Goal: Task Accomplishment & Management: Use online tool/utility

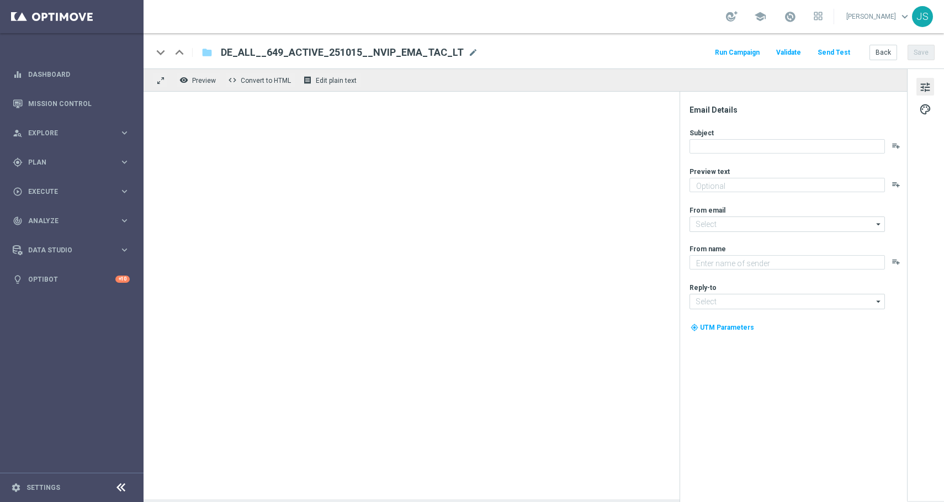
type textarea "LOTTO 6aus49 mit S77 & S6 zum Sparpreis."
type input "[EMAIL_ADDRESS][DOMAIN_NAME]"
type textarea "Lottoland"
type input "[EMAIL_ADDRESS][DOMAIN_NAME]"
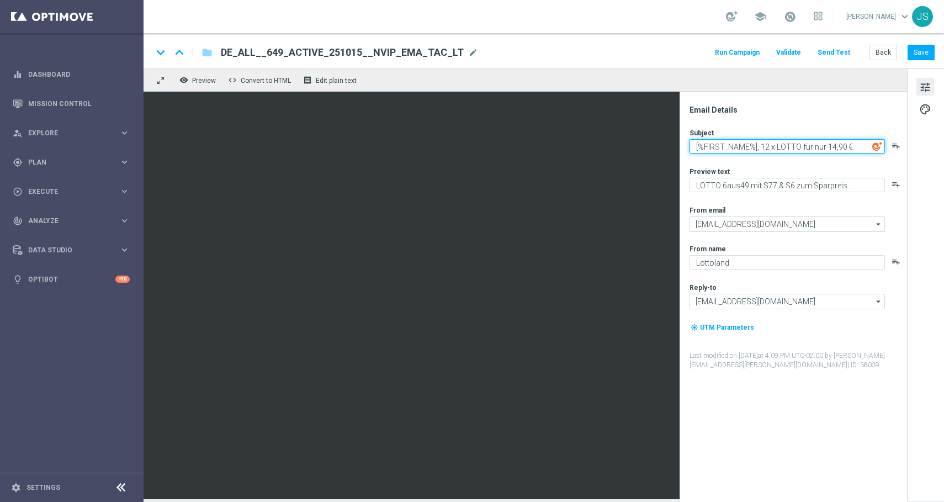
click at [850, 147] on textarea "[%FIRST_NAME%], 12 x LOTTO für nur 14,90 €" at bounding box center [786, 146] width 195 height 14
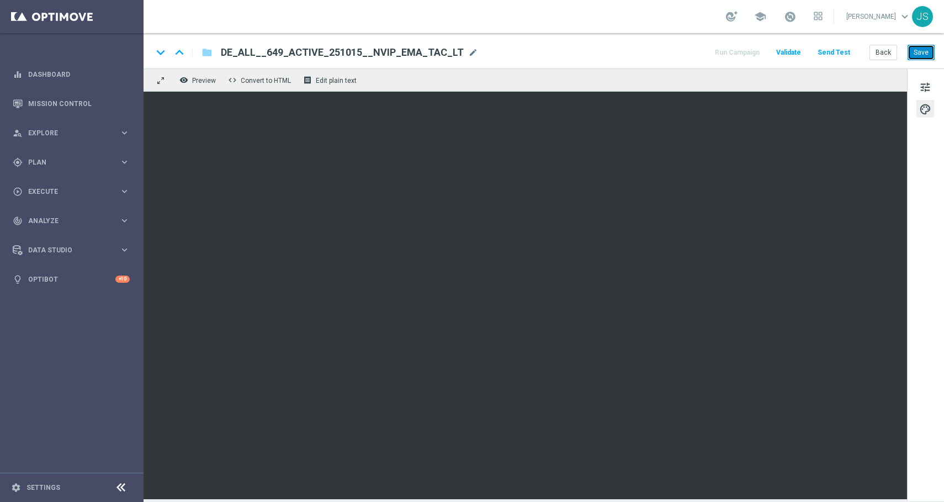
click at [915, 57] on button "Save" at bounding box center [920, 52] width 27 height 15
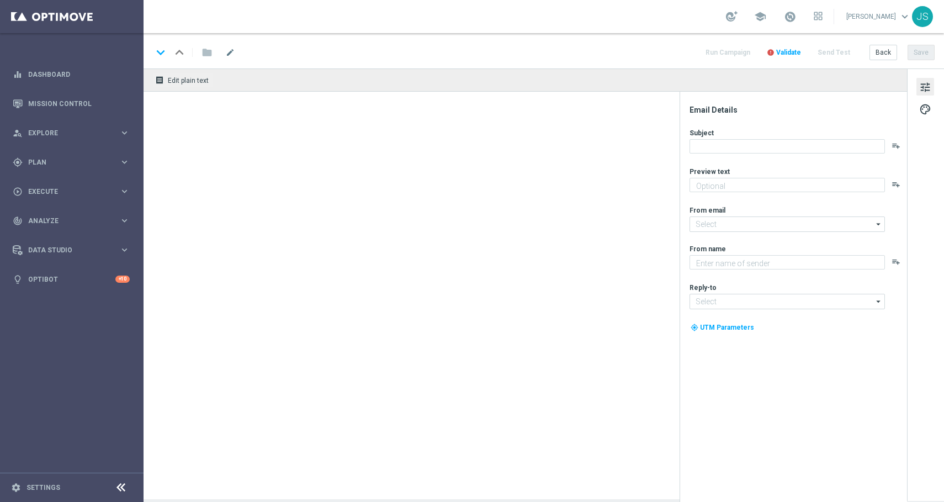
type textarea "LOTTO 6aus49 mit S77 & S6 zum Sparpreis."
type input "[EMAIL_ADDRESS][DOMAIN_NAME]"
type textarea "Lottoland"
type input "[EMAIL_ADDRESS][DOMAIN_NAME]"
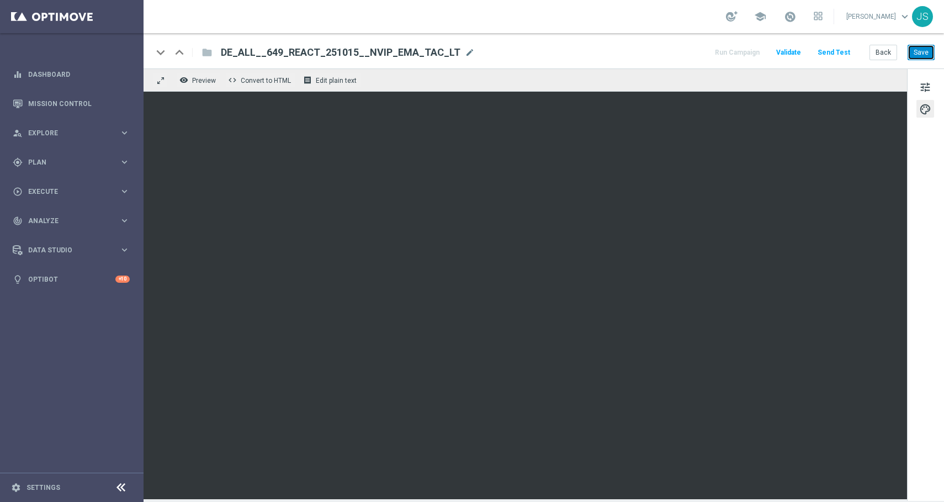
click at [923, 49] on button "Save" at bounding box center [920, 52] width 27 height 15
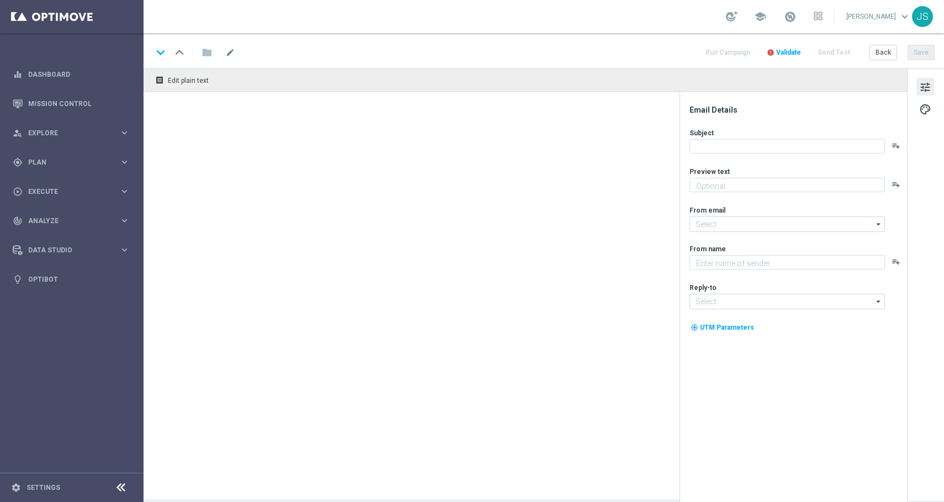
type textarea "LOTTO 6aus49 zum Sparpreis."
type input "[EMAIL_ADDRESS][DOMAIN_NAME]"
type textarea "Lottoland"
type input "[EMAIL_ADDRESS][DOMAIN_NAME]"
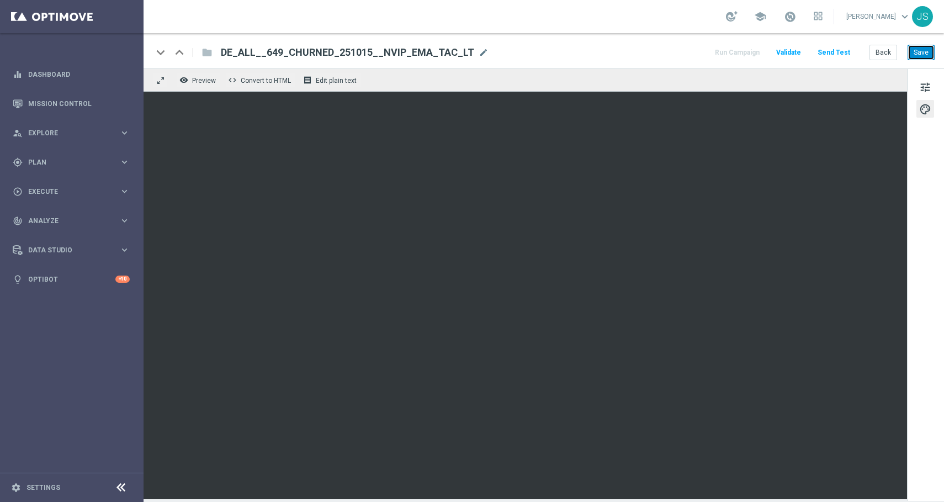
click at [923, 50] on button "Save" at bounding box center [920, 52] width 27 height 15
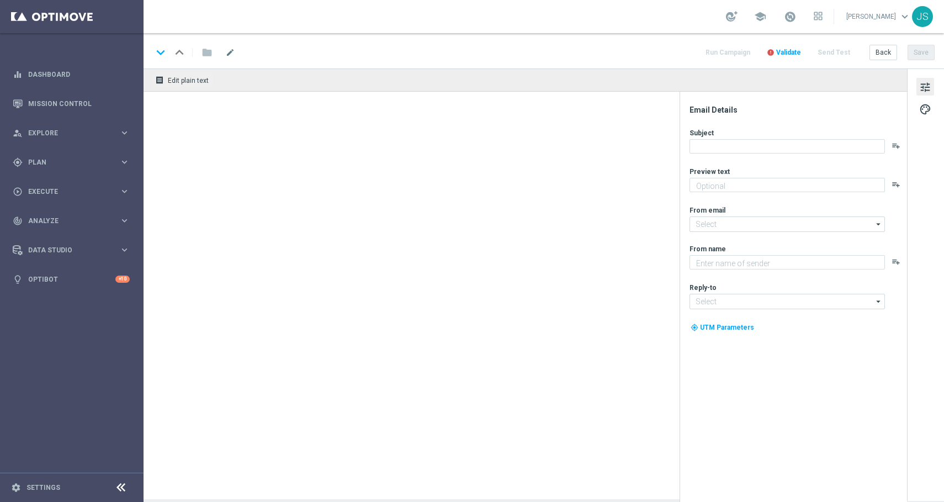
type textarea "LOTTO 6aus49 mit S77 & S6 zum Sparpreis."
type textarea "Lottoland"
type input "[EMAIL_ADDRESS][DOMAIN_NAME]"
type textarea "LOTTO 6aus49 mit S77 & S6 zum Sparpreis."
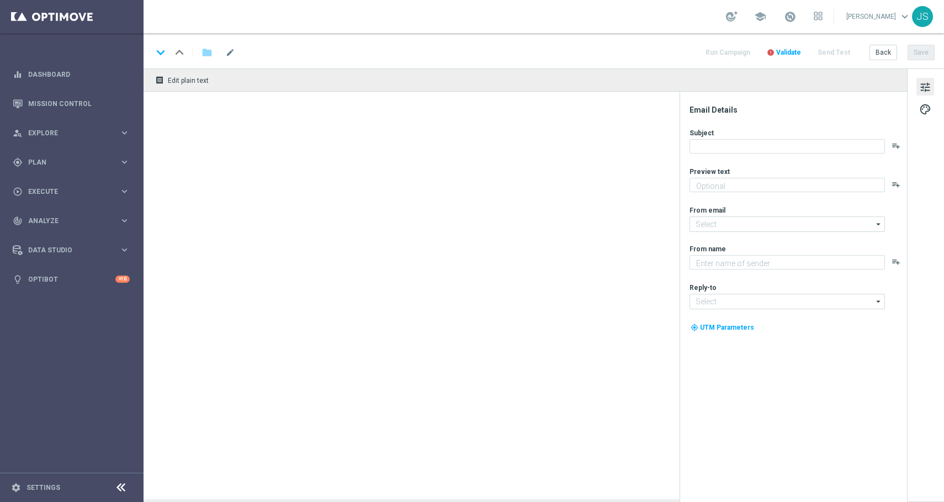
type input "[EMAIL_ADDRESS][DOMAIN_NAME]"
type textarea "Lottoland"
type input "[EMAIL_ADDRESS][DOMAIN_NAME]"
type textarea "LOTTO 6aus49 mit S77 & S6 zum Sparpreis."
type textarea "Lottoland"
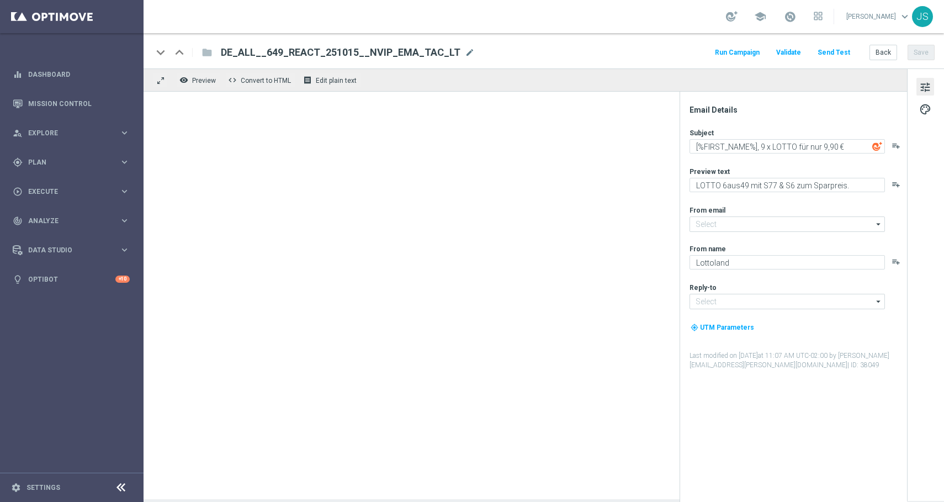
type input "[EMAIL_ADDRESS][DOMAIN_NAME]"
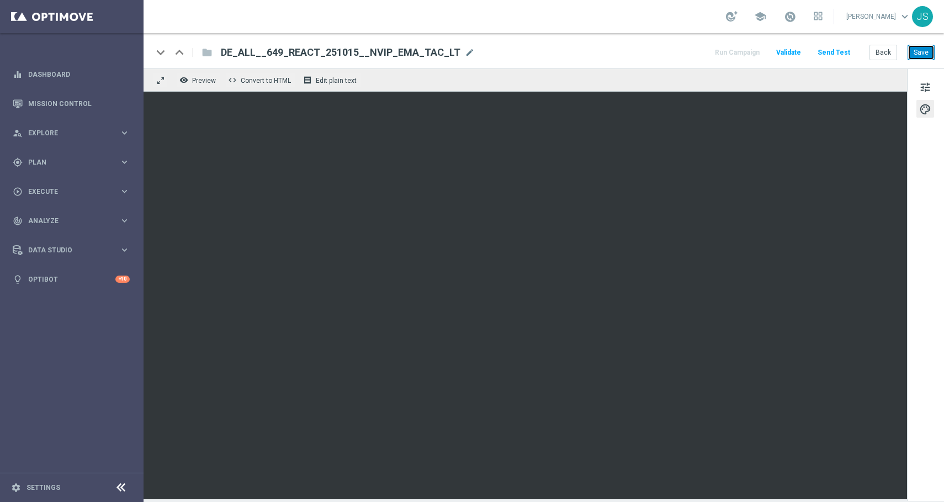
click at [924, 60] on button "Save" at bounding box center [920, 52] width 27 height 15
click at [839, 56] on button "Send Test" at bounding box center [834, 52] width 36 height 15
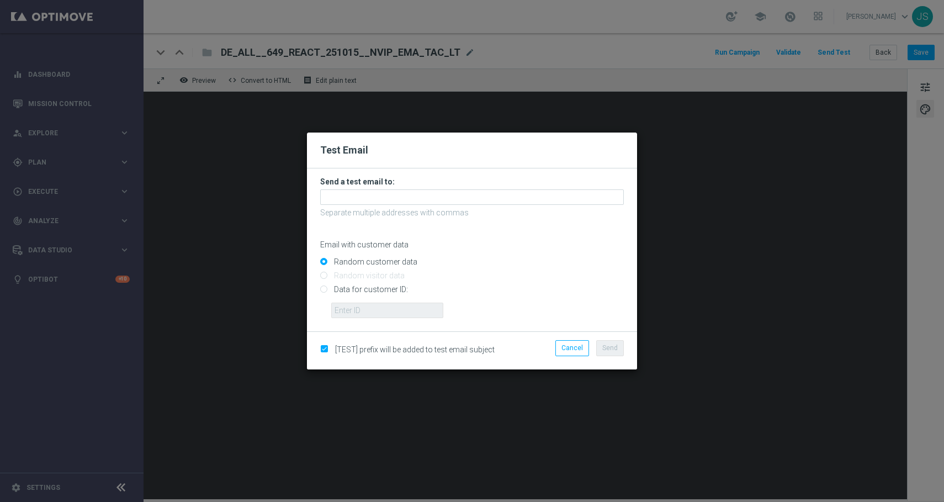
click at [512, 184] on h3 "Send a test email to:" at bounding box center [472, 182] width 304 height 10
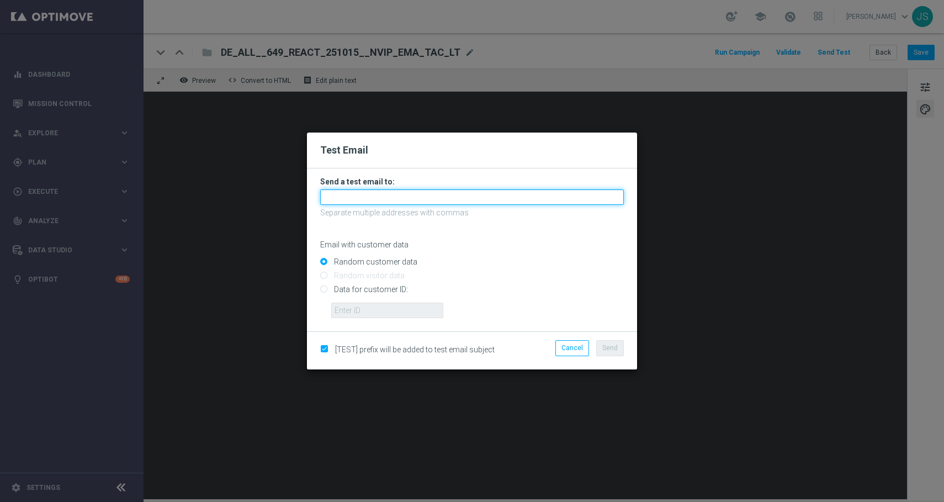
click at [512, 192] on input "text" at bounding box center [472, 196] width 304 height 15
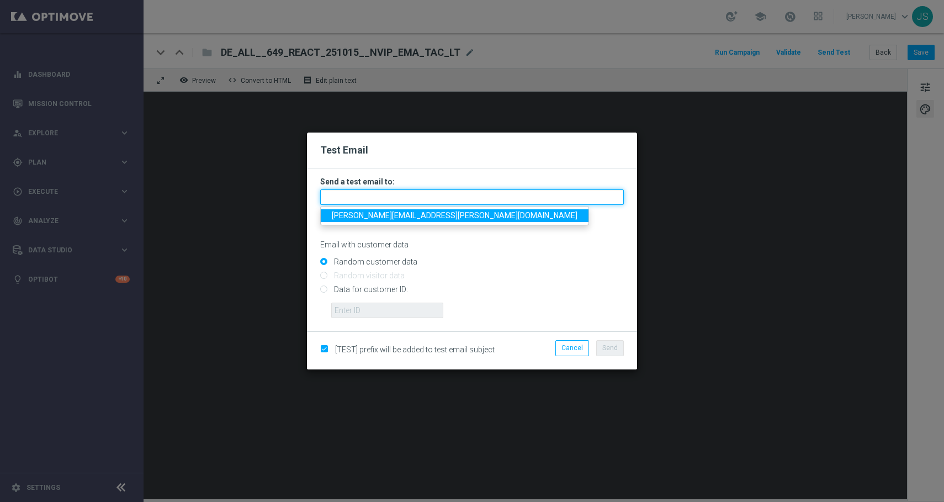
type input "jessica.schmitt@lottoland.com"
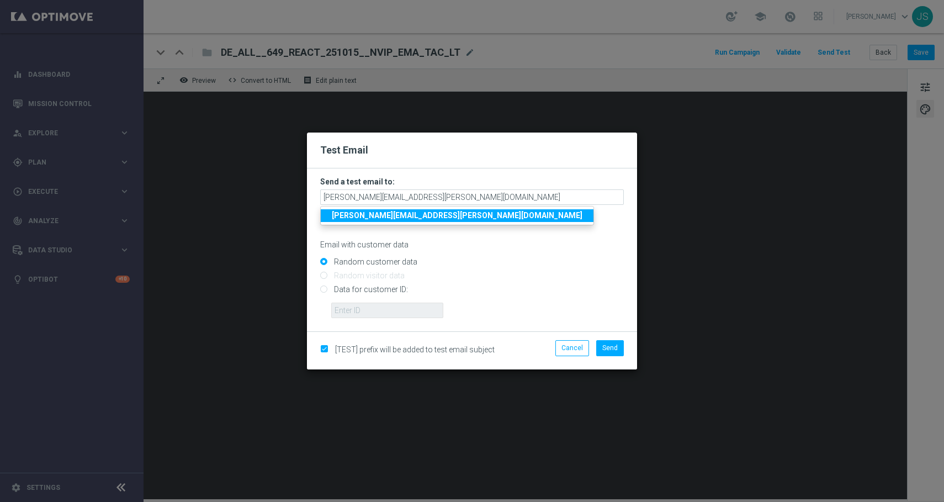
click at [424, 216] on strong "jessica.schmitt@lottoland.com" at bounding box center [457, 215] width 251 height 9
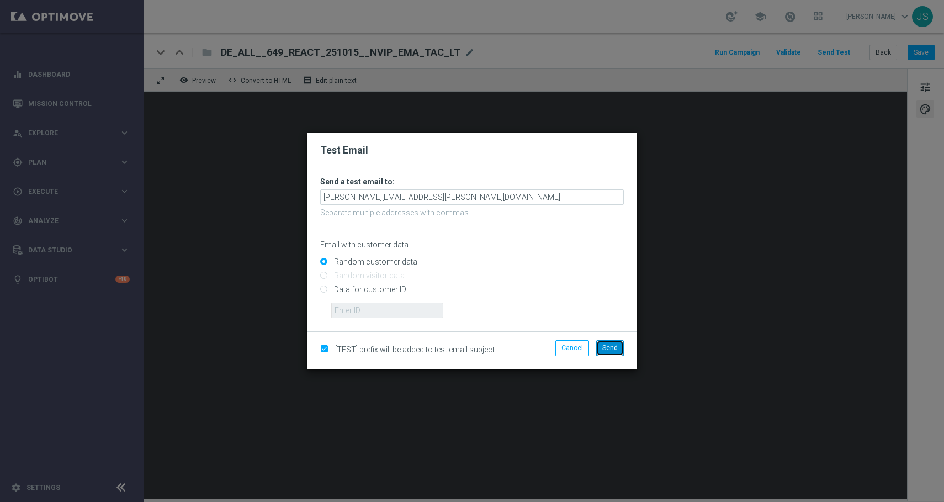
click at [604, 344] on span "Send" at bounding box center [609, 348] width 15 height 8
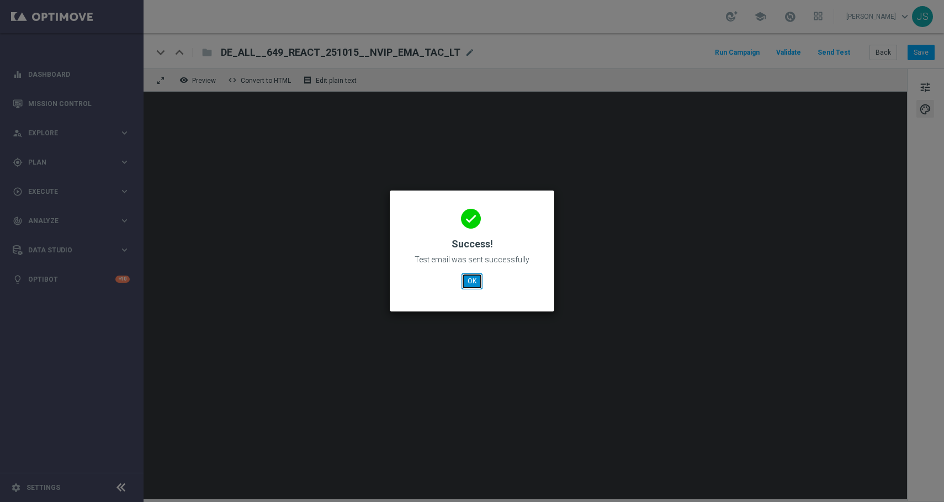
click at [474, 280] on button "OK" at bounding box center [471, 280] width 21 height 15
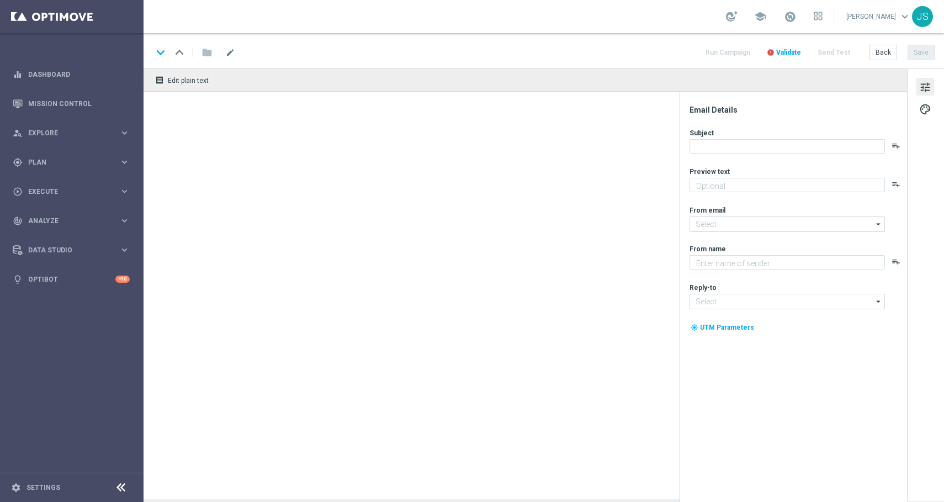
type textarea "LOTTO 6aus49 mit S77 & S6 zum Sparpreis."
type textarea "Lottoland"
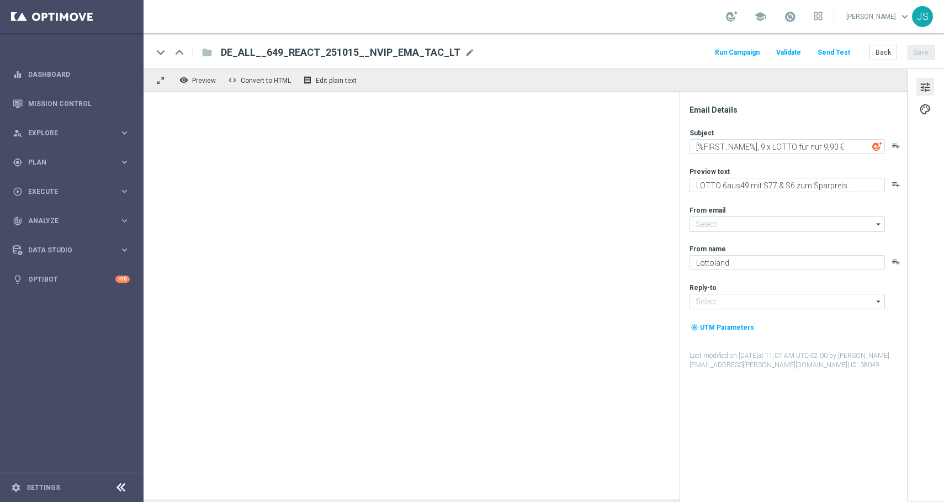
type input "[EMAIL_ADDRESS][DOMAIN_NAME]"
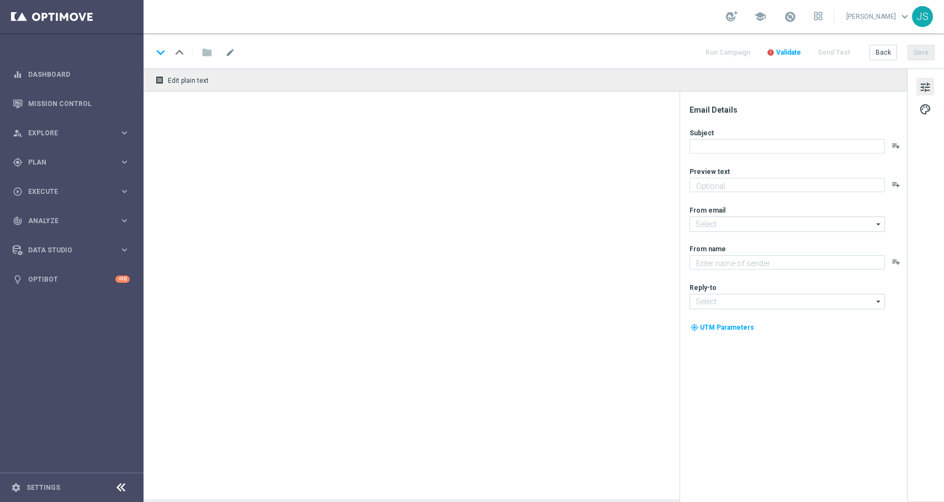
type textarea "LOTTO 6aus49 mit S77 & S6 zum Sparpreis."
type textarea "Lottoland"
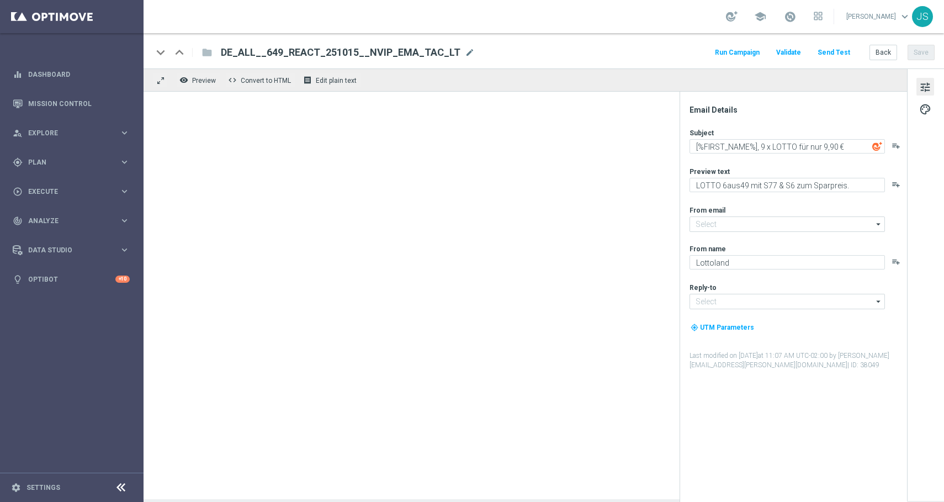
type input "[EMAIL_ADDRESS][DOMAIN_NAME]"
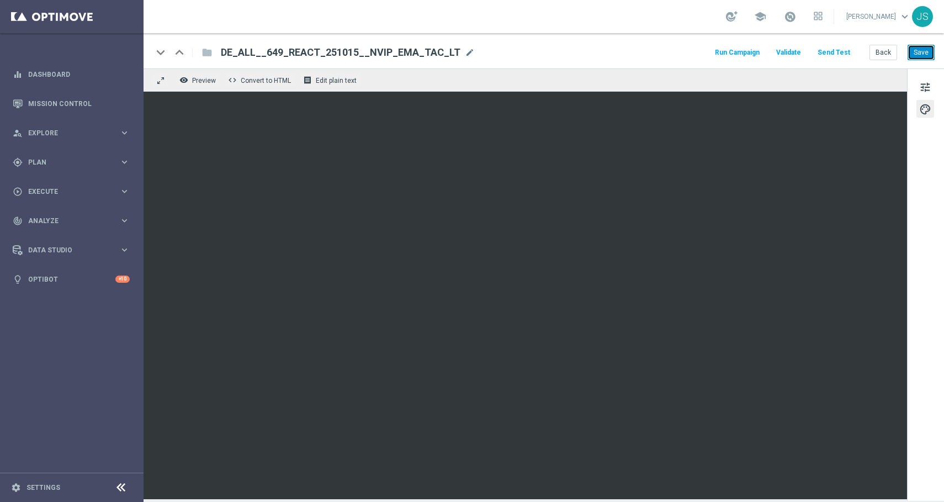
click at [926, 50] on button "Save" at bounding box center [920, 52] width 27 height 15
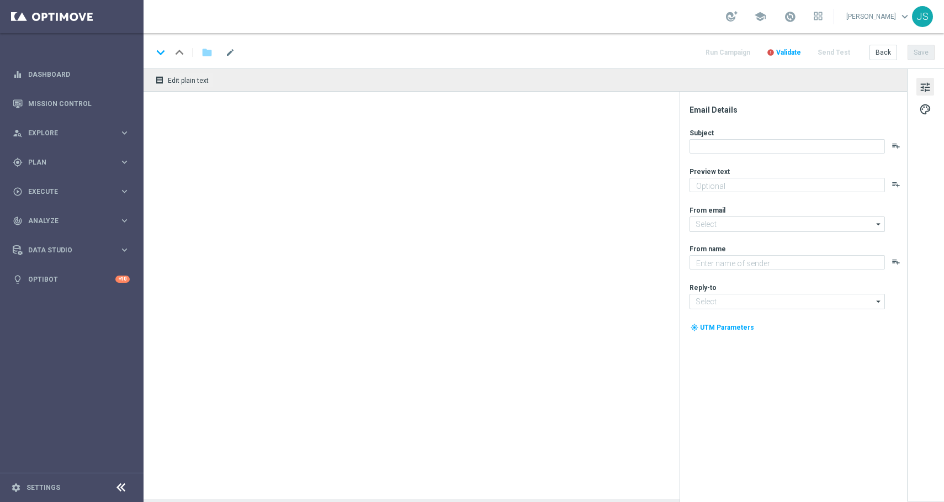
type textarea "LOTTO 6aus49 mit S77 & S6 zum Sparpreis."
type input "[EMAIL_ADDRESS][DOMAIN_NAME]"
type textarea "Lottoland"
type input "[EMAIL_ADDRESS][DOMAIN_NAME]"
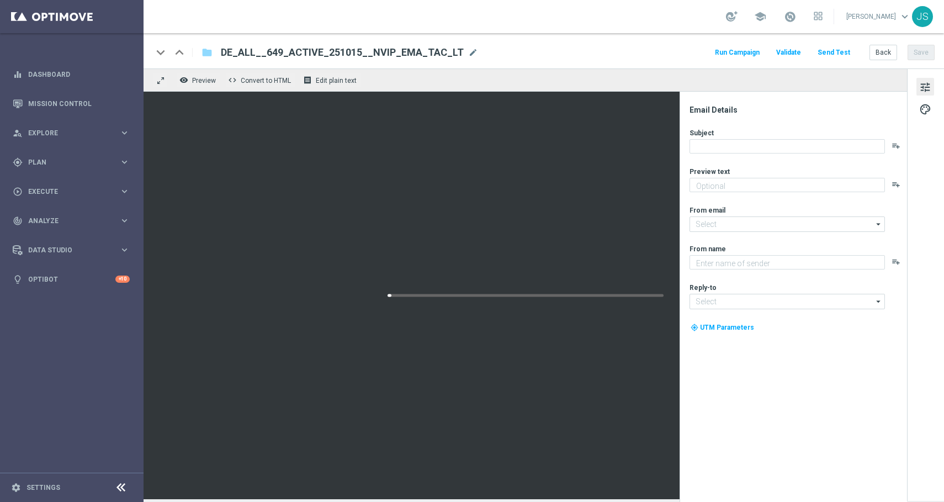
type textarea "LOTTO 6aus49 mit S77 & S6 zum Sparpreis."
type input "[EMAIL_ADDRESS][DOMAIN_NAME]"
type textarea "Lottoland"
type input "[EMAIL_ADDRESS][DOMAIN_NAME]"
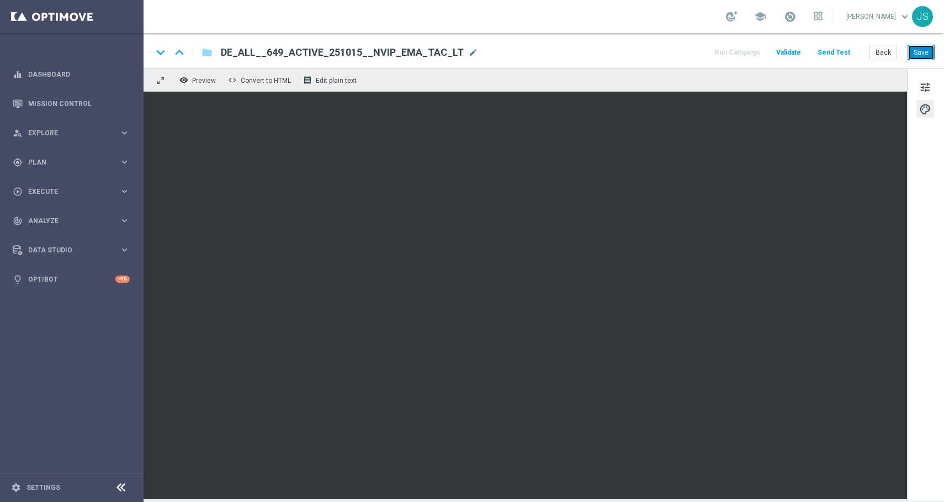
click at [927, 51] on button "Save" at bounding box center [920, 52] width 27 height 15
click at [836, 52] on button "Send Test" at bounding box center [834, 52] width 36 height 15
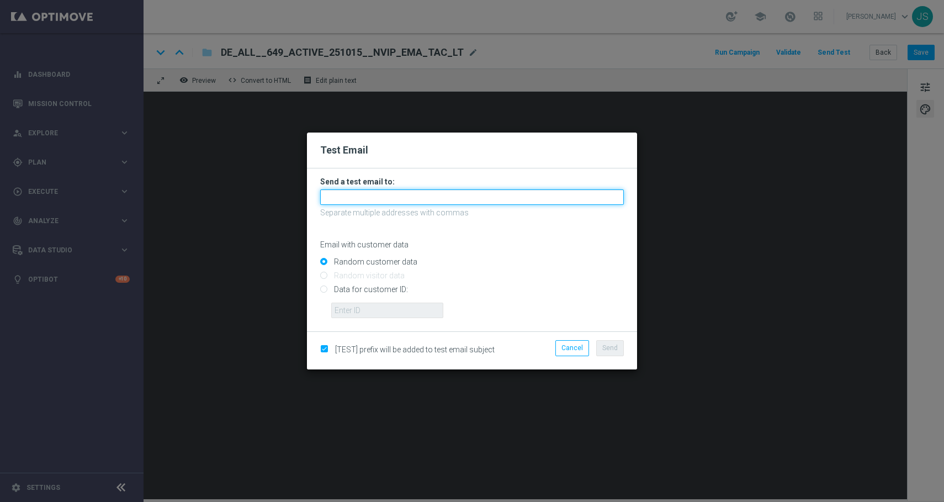
click at [453, 196] on input "text" at bounding box center [472, 196] width 304 height 15
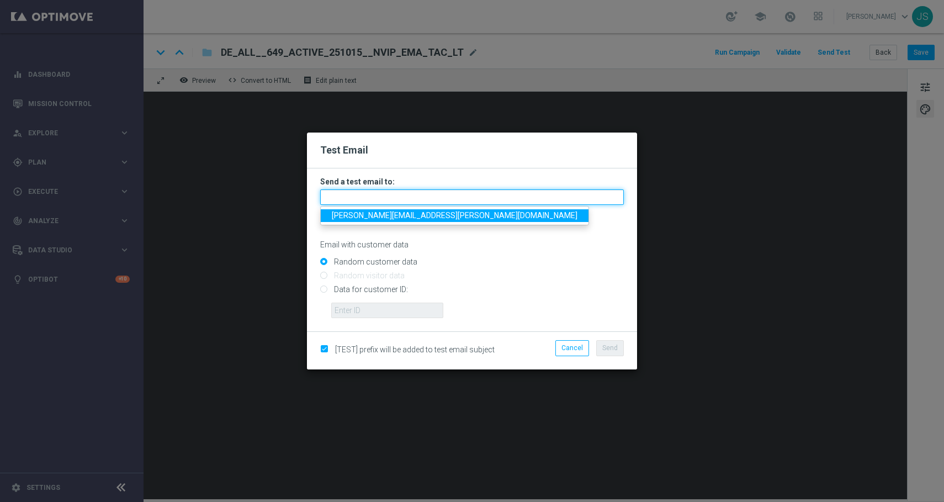
type input "jessica.schmitt@lottoland.com"
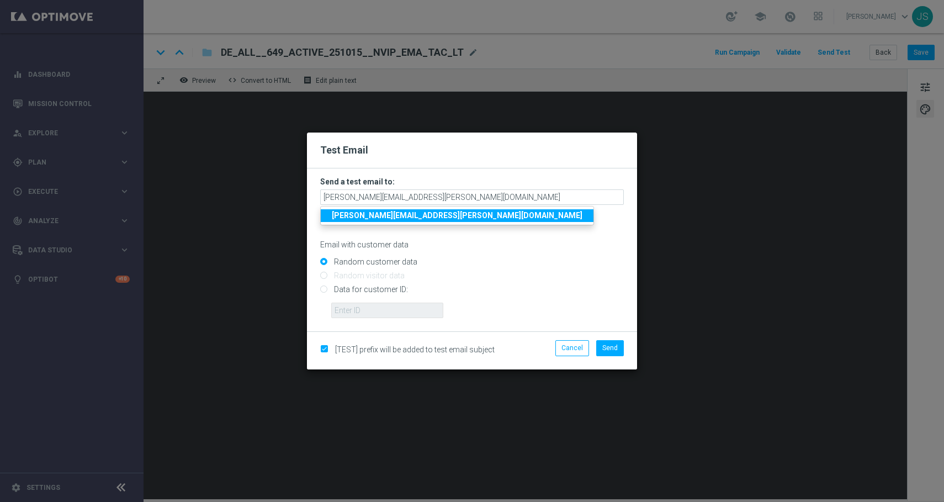
click at [432, 217] on strong "jessica.schmitt@lottoland.com" at bounding box center [457, 215] width 251 height 9
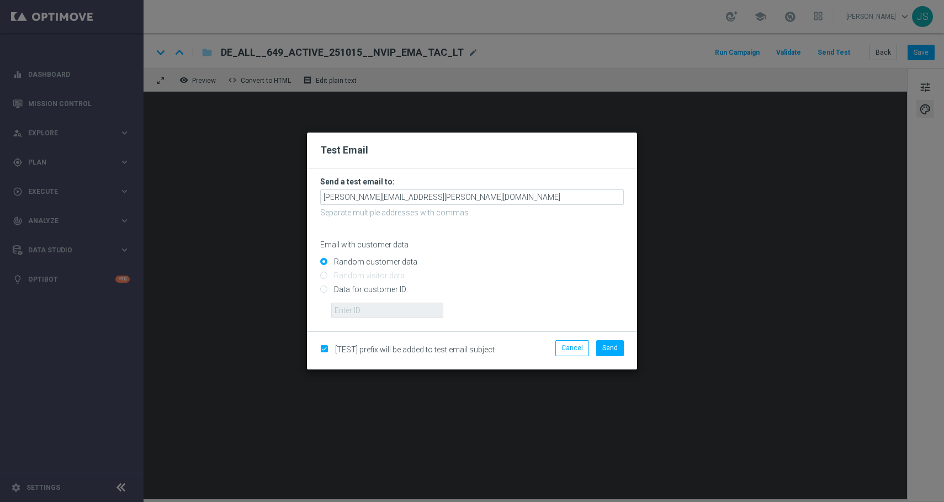
click at [350, 289] on input "Data for customer ID:" at bounding box center [472, 293] width 304 height 15
radio input "true"
click at [359, 257] on label "Random customer data" at bounding box center [374, 262] width 86 height 10
click at [359, 258] on input "Random customer data" at bounding box center [472, 265] width 304 height 15
radio input "true"
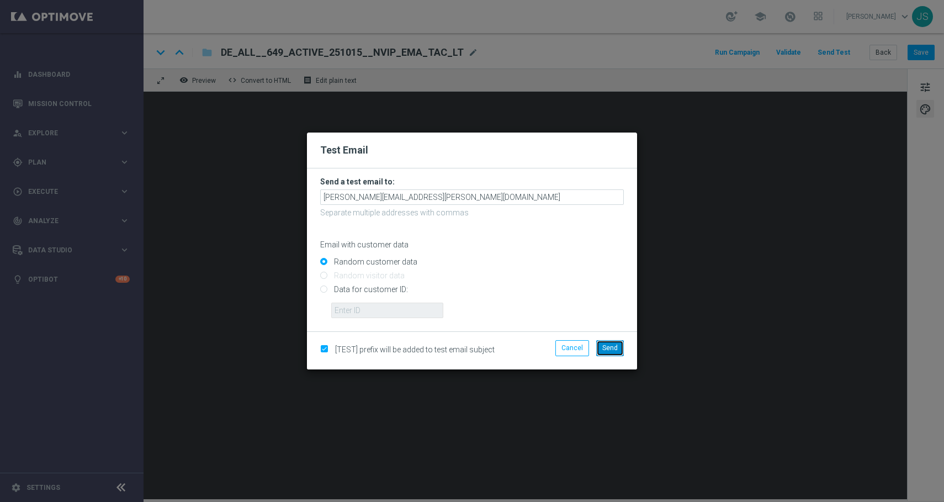
click at [611, 350] on span "Send" at bounding box center [609, 348] width 15 height 8
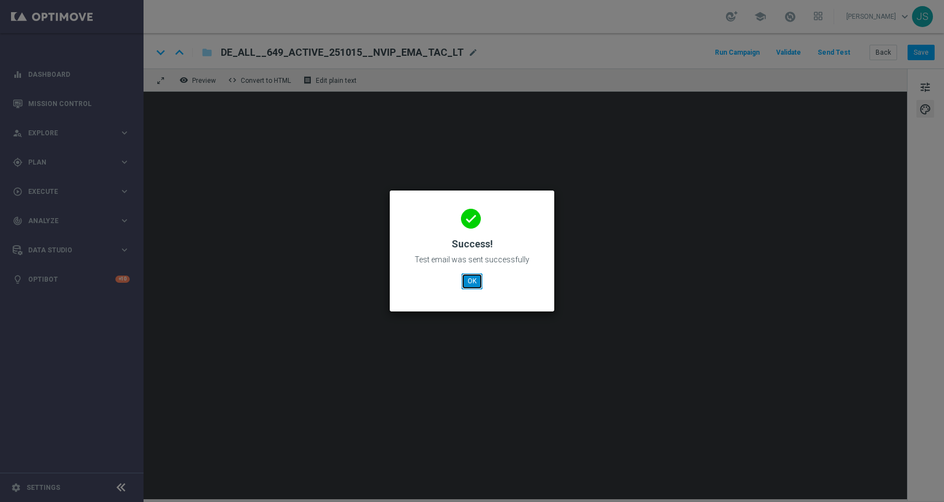
click at [475, 281] on button "OK" at bounding box center [471, 280] width 21 height 15
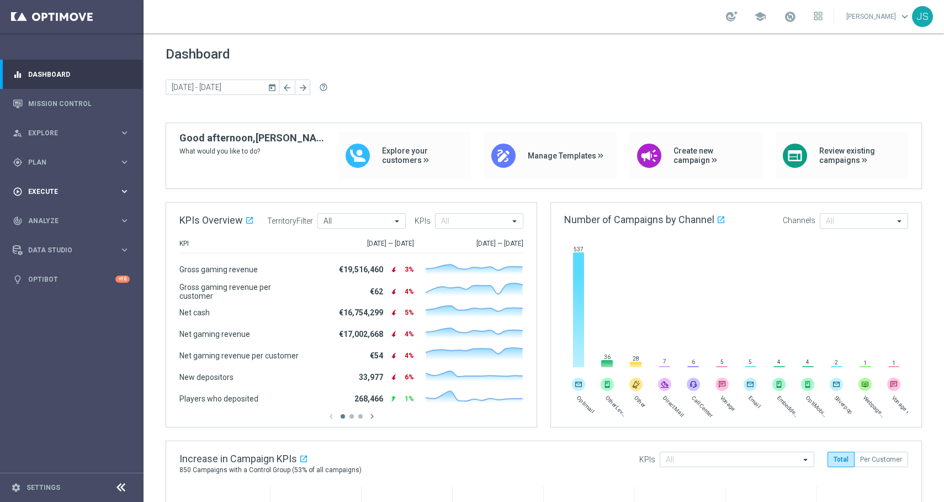
click at [126, 192] on icon "keyboard_arrow_right" at bounding box center [124, 191] width 10 height 10
click at [121, 163] on icon "keyboard_arrow_right" at bounding box center [124, 162] width 10 height 10
click at [111, 215] on div "Templates" at bounding box center [74, 218] width 90 height 7
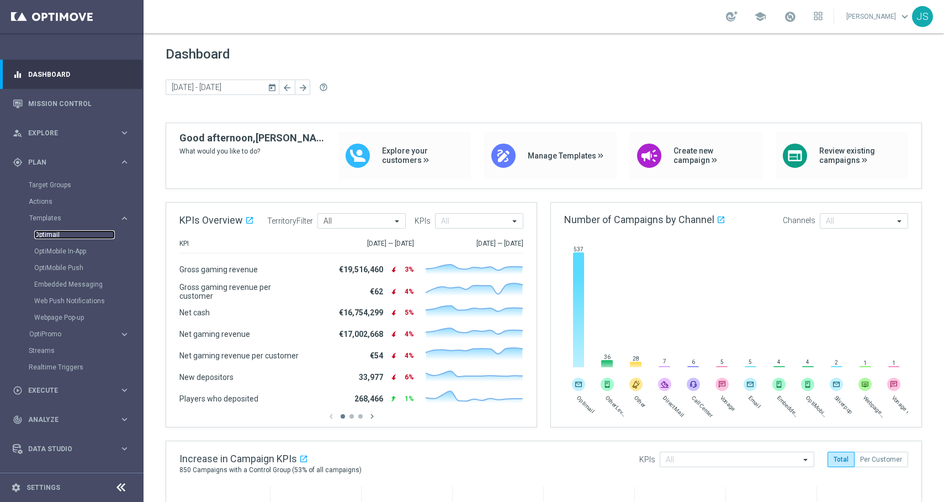
click at [71, 238] on link "Optimail" at bounding box center [74, 234] width 81 height 9
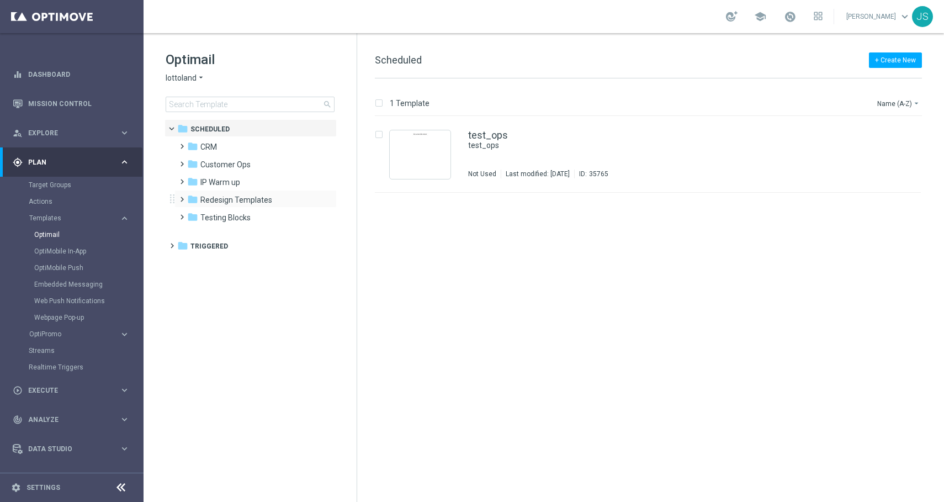
click at [182, 196] on span at bounding box center [179, 194] width 5 height 4
click at [193, 214] on span at bounding box center [190, 212] width 5 height 4
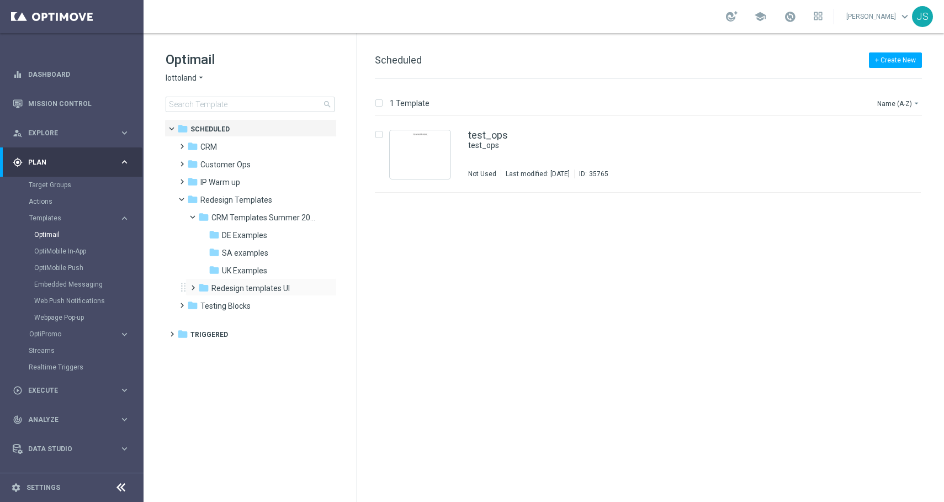
click at [193, 285] on span at bounding box center [190, 282] width 5 height 4
click at [249, 237] on span "DE Examples" at bounding box center [244, 235] width 45 height 10
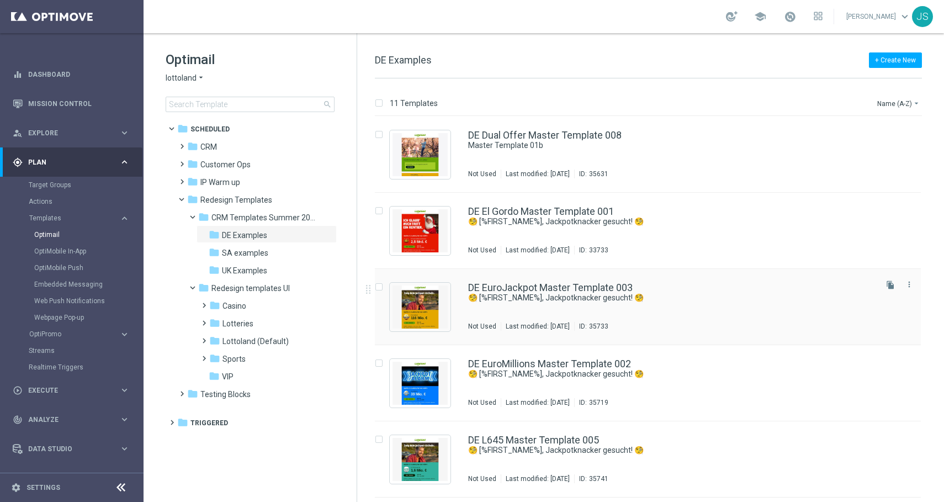
click at [590, 319] on div "DE EuroJackpot Master Template 003 🧐 [%FIRST_NAME%], Jackpotknacker gesucht! 🧐 …" at bounding box center [671, 307] width 406 height 48
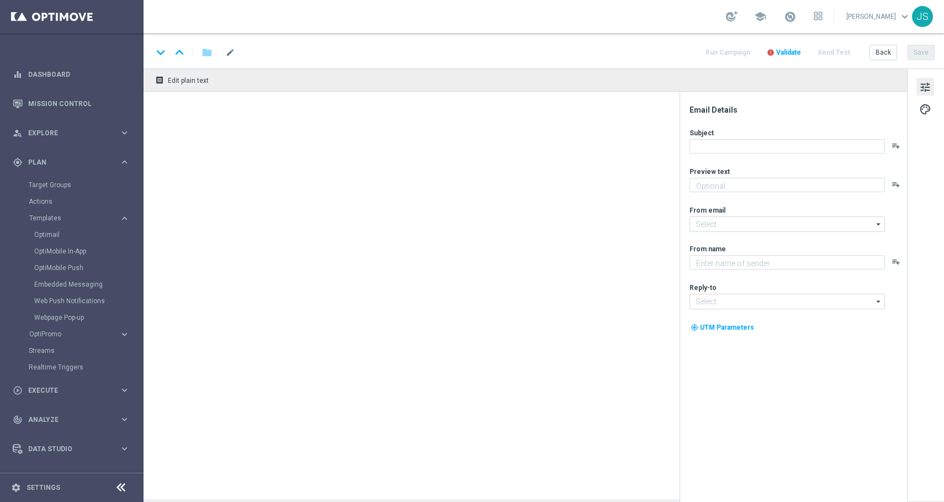
type textarea "Heute 30 % Rabatt auf dein Los"
type textarea "Lottoland"
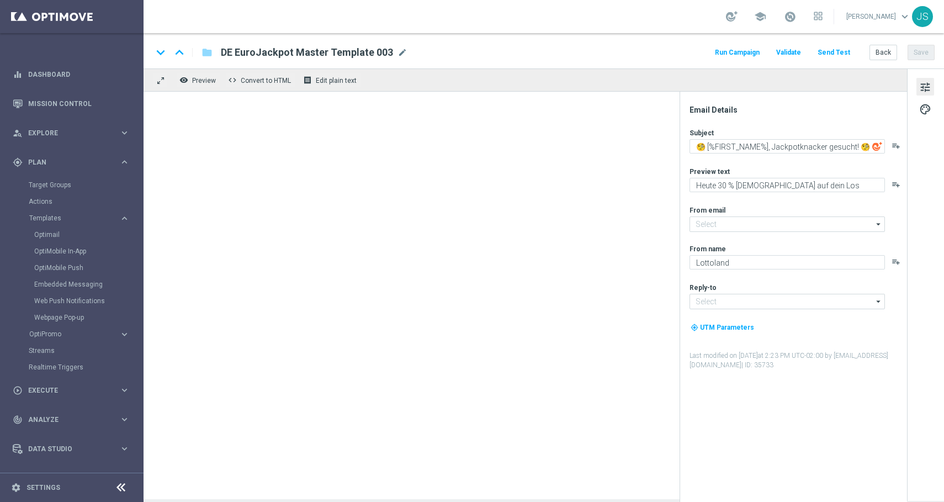
type input "[EMAIL_ADDRESS][DOMAIN_NAME]"
click at [590, 319] on div "remove_red_eye Preview code Convert to HTML receipt Edit plain text" at bounding box center [524, 283] width 763 height 430
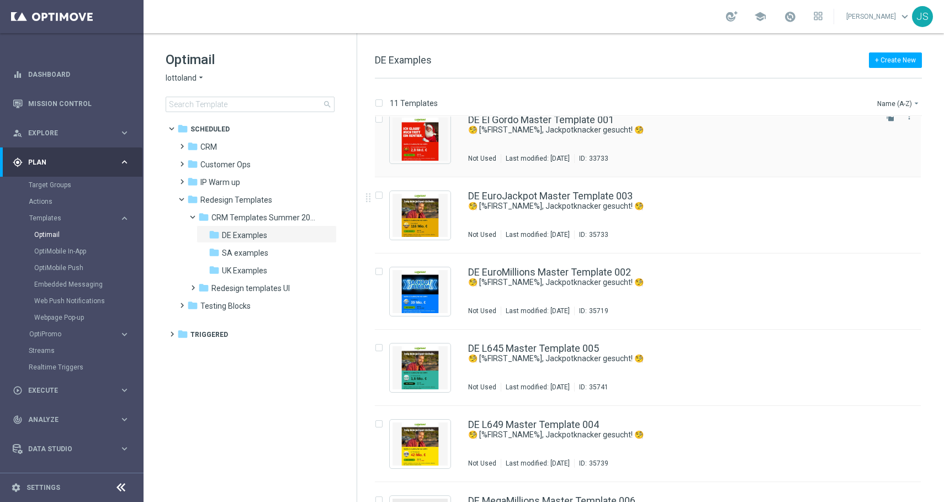
scroll to position [104, 0]
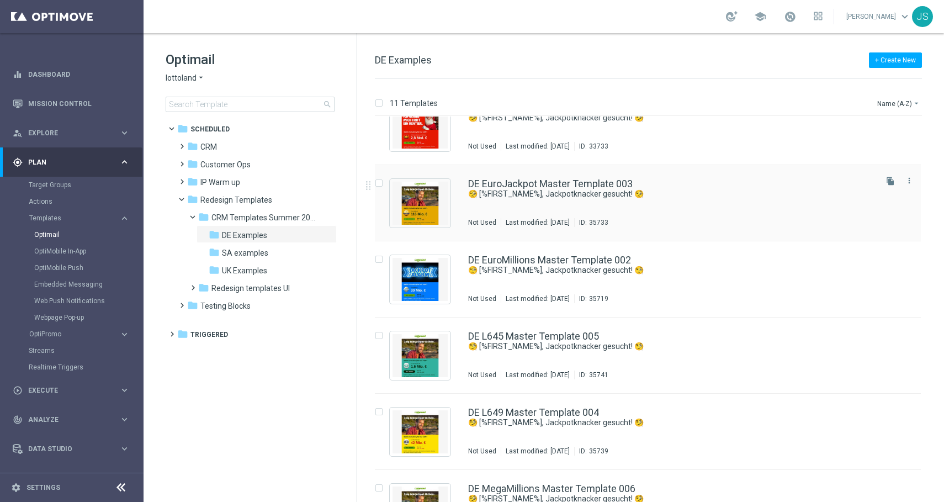
click at [414, 179] on div "Press SPACE to select this row." at bounding box center [420, 203] width 61 height 49
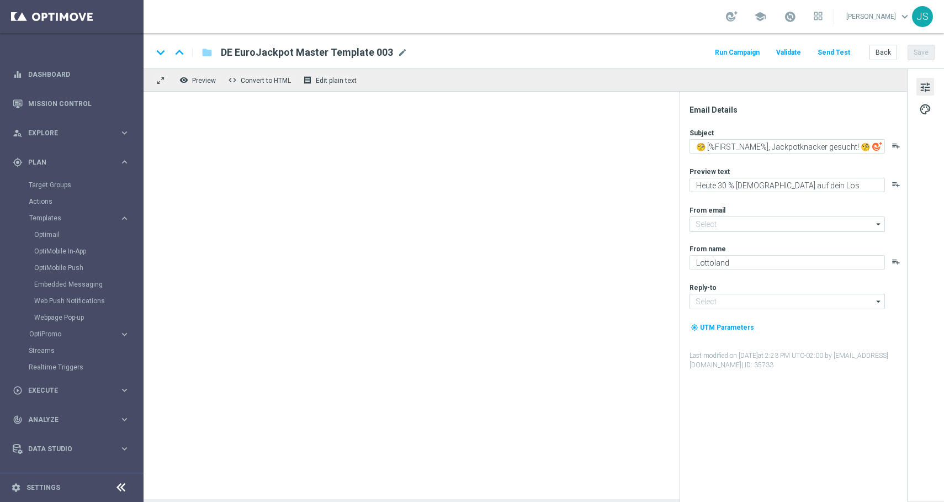
type input "[EMAIL_ADDRESS][DOMAIN_NAME]"
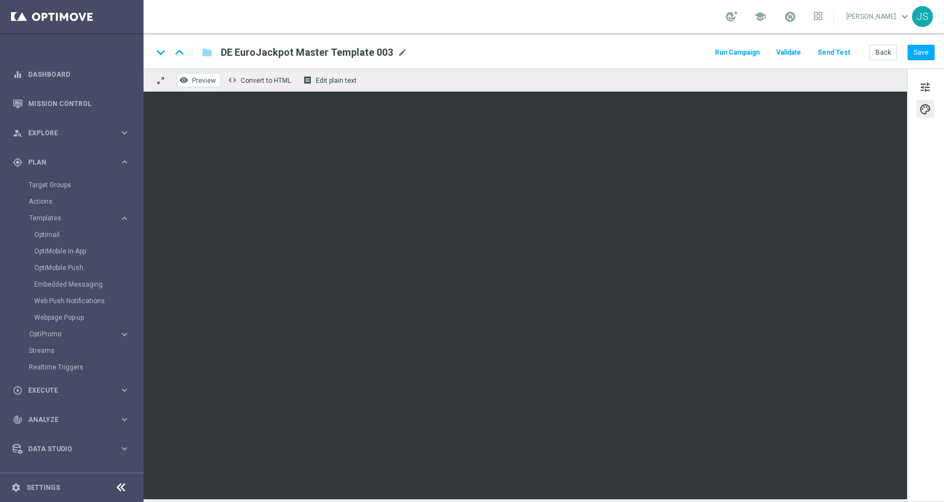
click at [197, 85] on button "remove_red_eye Preview" at bounding box center [199, 80] width 44 height 14
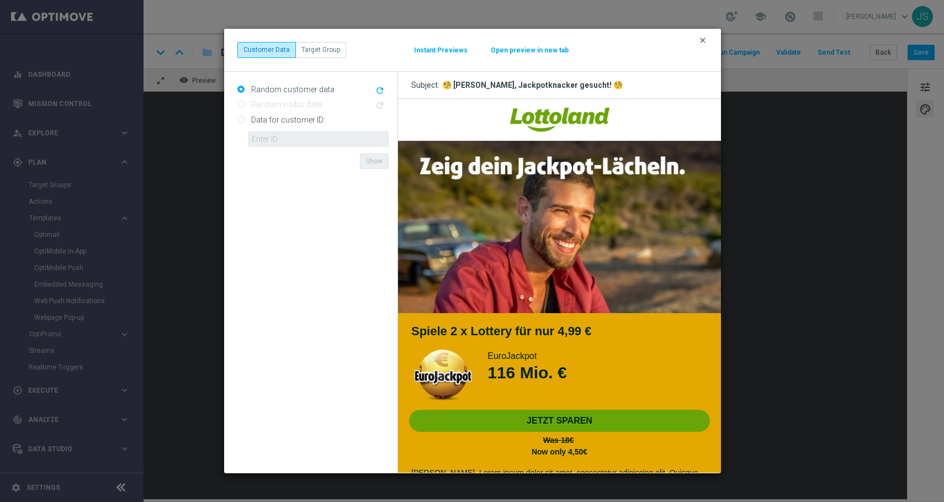
click at [704, 36] on icon "clear" at bounding box center [702, 40] width 9 height 9
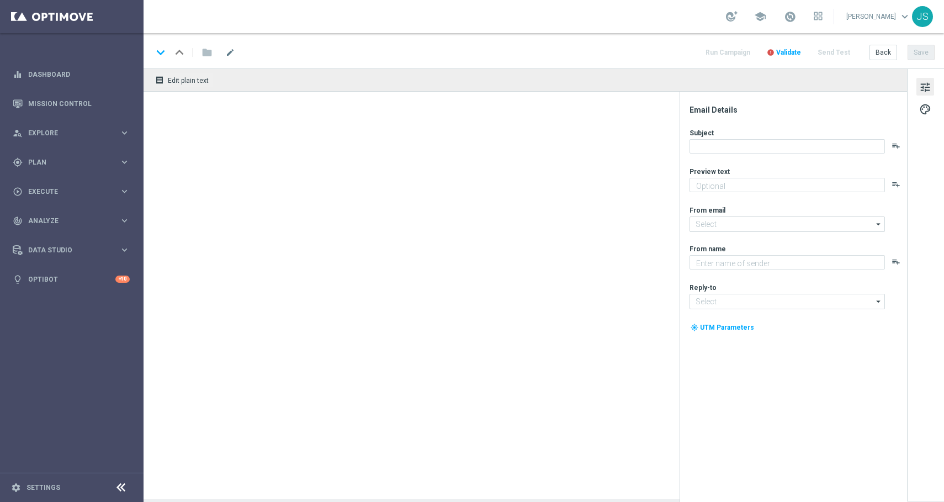
type textarea "LOTTO 6aus49 zum Sparpreis."
type textarea "Lottoland"
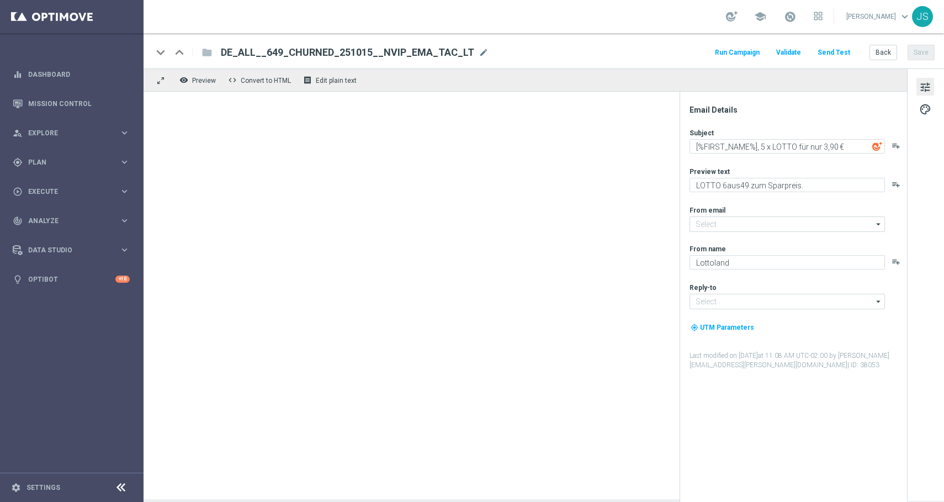
type input "[EMAIL_ADDRESS][DOMAIN_NAME]"
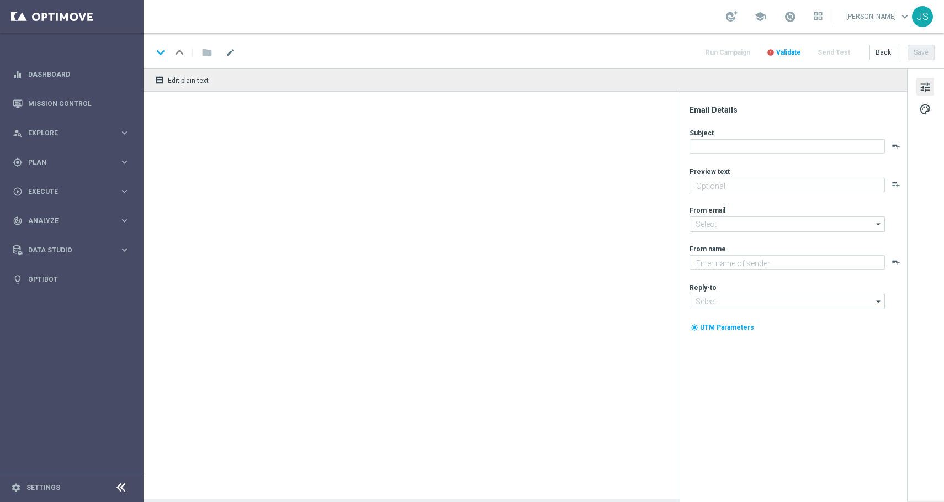
type textarea "LOTTO 6aus49 mit S77 & S6 zum Sparpreis."
type input "[EMAIL_ADDRESS][DOMAIN_NAME]"
type textarea "Lottoland"
type input "[EMAIL_ADDRESS][DOMAIN_NAME]"
type textarea "LOTTO 6aus49 mit S77 & S6 zum Sparpreis."
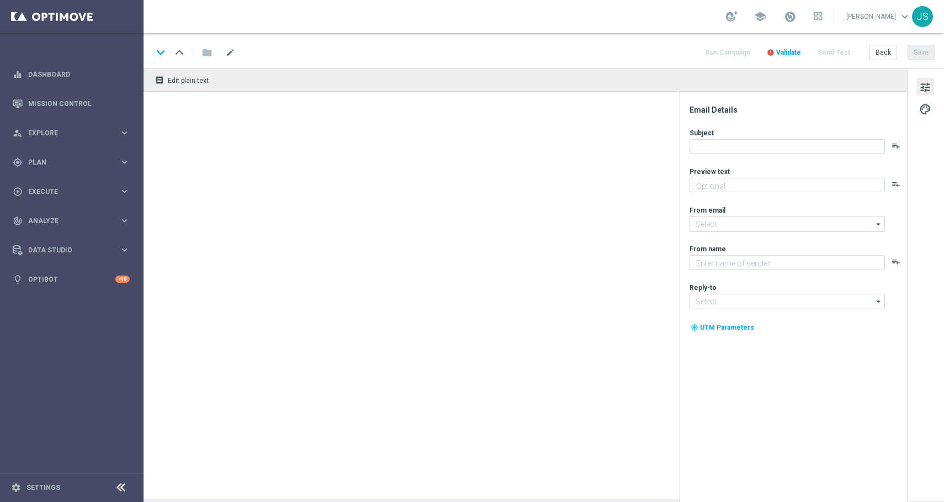
type textarea "Lottoland"
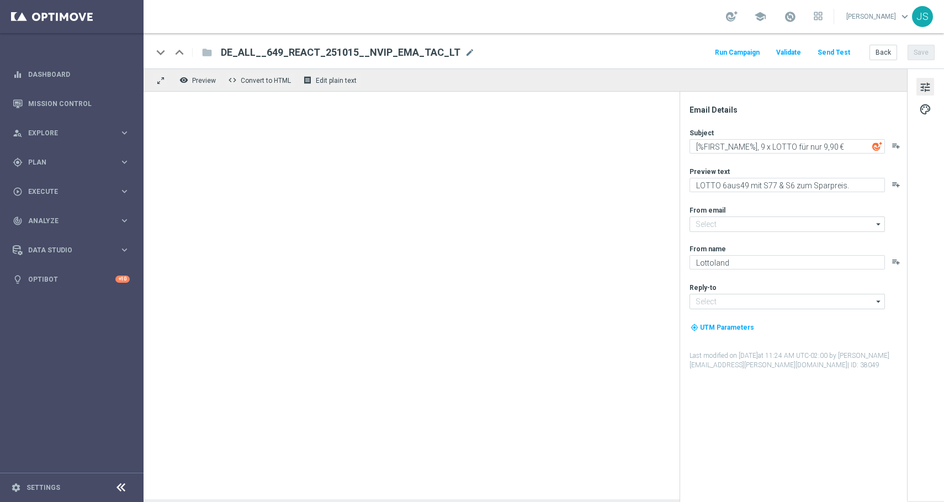
type input "[EMAIL_ADDRESS][DOMAIN_NAME]"
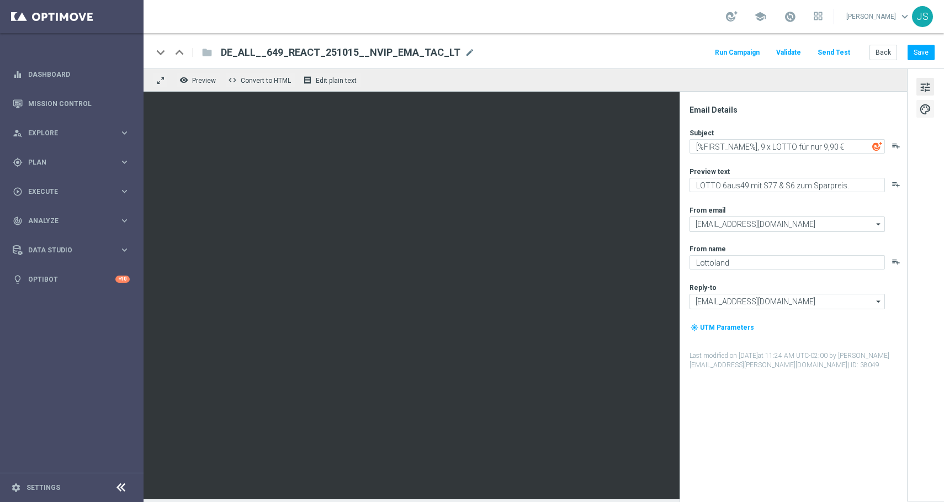
click at [921, 105] on span "palette" at bounding box center [925, 109] width 12 height 14
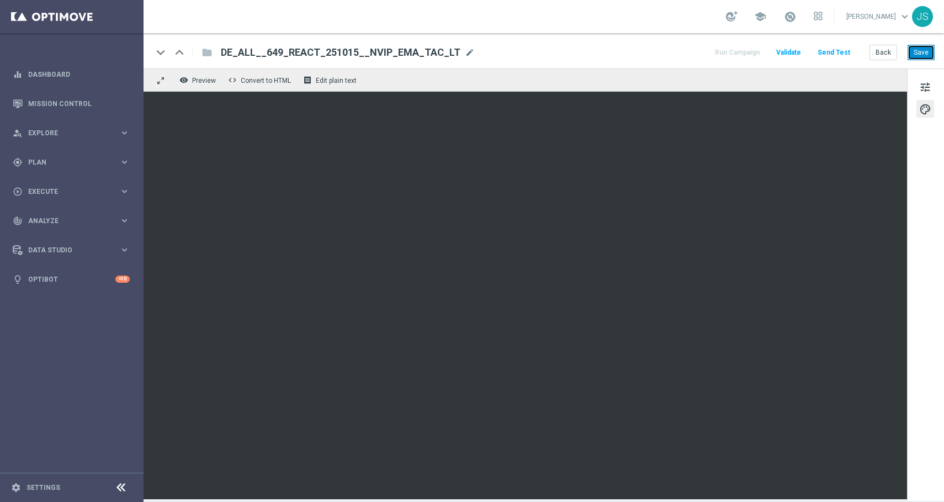
click at [910, 50] on button "Save" at bounding box center [920, 52] width 27 height 15
click at [923, 52] on button "Save" at bounding box center [920, 52] width 27 height 15
click at [925, 55] on button "Save" at bounding box center [920, 52] width 27 height 15
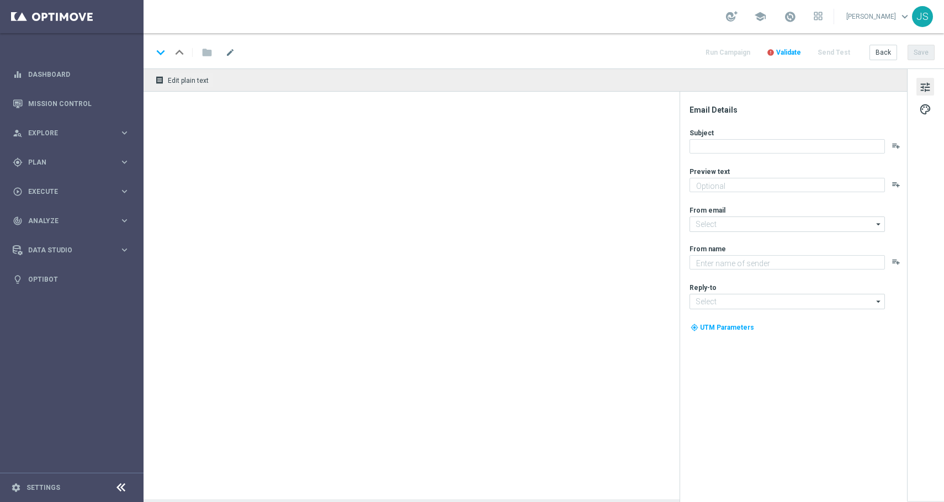
type textarea "LOTTO 6aus49 mit S77 & S6 zum Sparpreis."
type textarea "Lottoland"
type input "[EMAIL_ADDRESS][DOMAIN_NAME]"
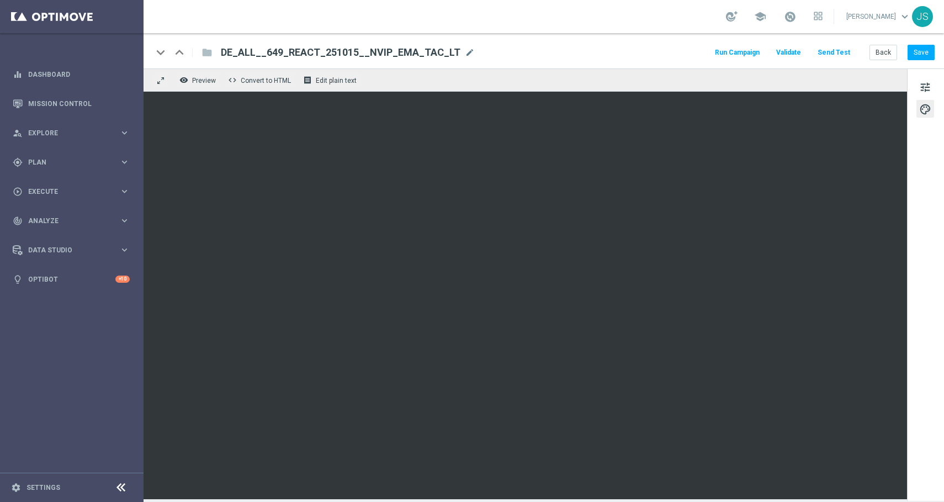
click at [839, 52] on button "Send Test" at bounding box center [834, 52] width 36 height 15
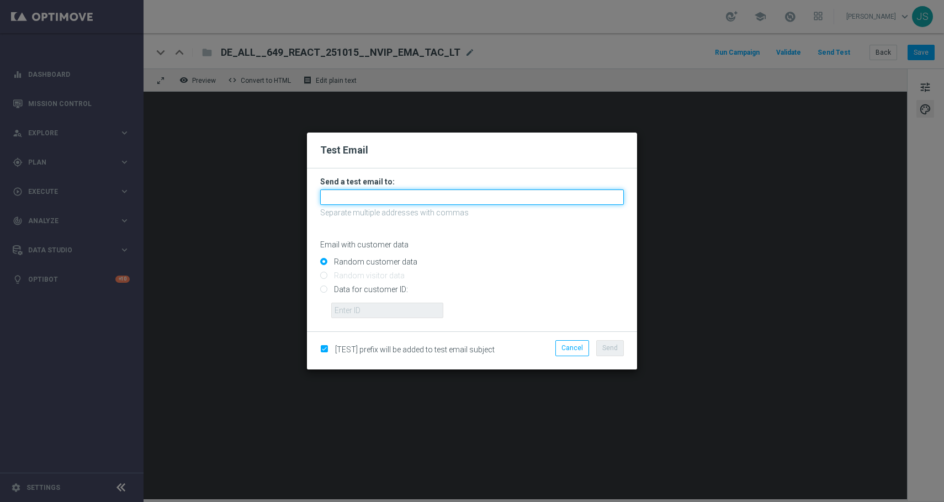
click at [456, 197] on input "text" at bounding box center [472, 196] width 304 height 15
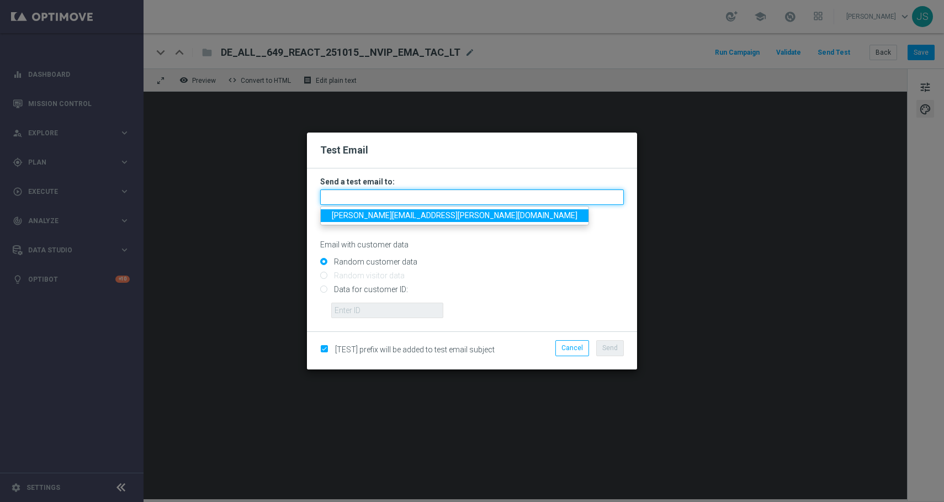
type input "jessica.schmitt@lottoland.com"
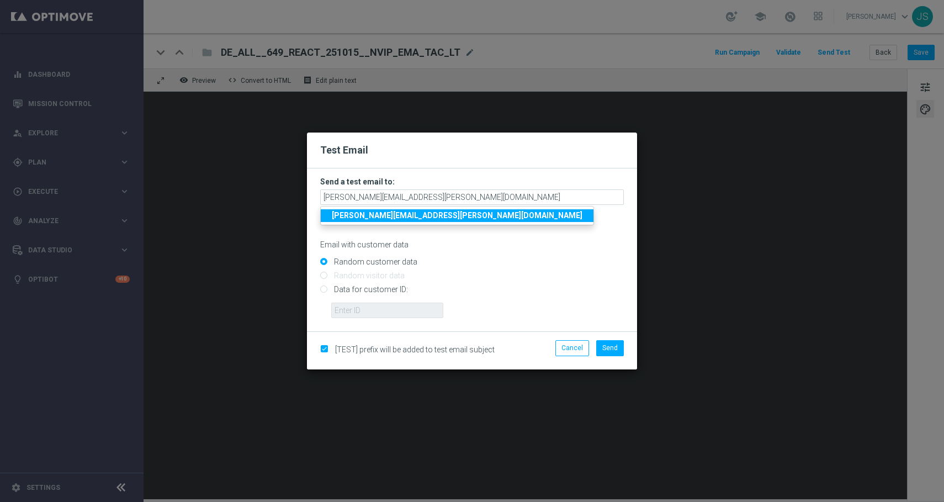
click at [410, 219] on strong "jessica.schmitt@lottoland.com" at bounding box center [457, 215] width 251 height 9
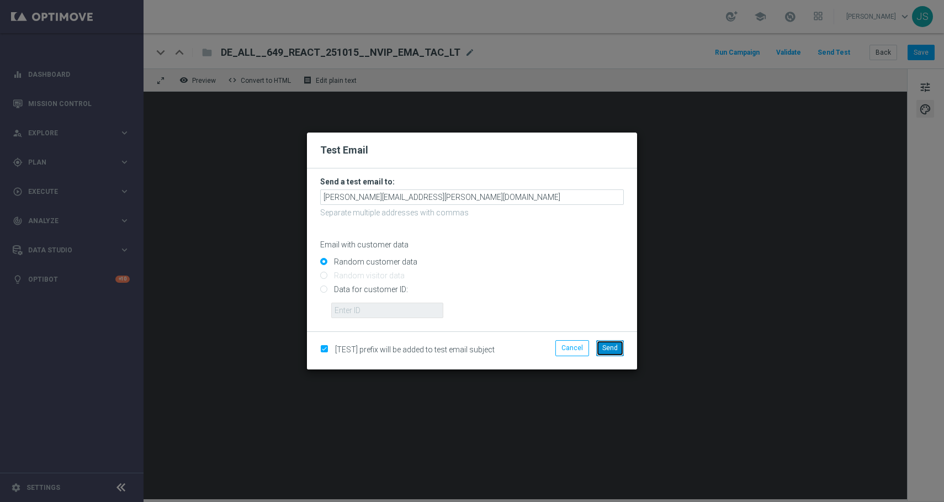
click at [615, 348] on span "Send" at bounding box center [609, 348] width 15 height 8
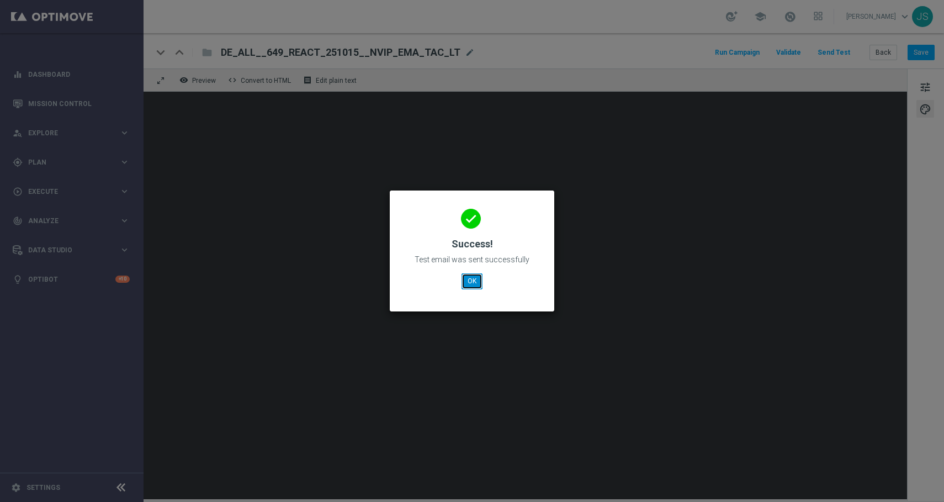
click at [466, 283] on button "OK" at bounding box center [471, 280] width 21 height 15
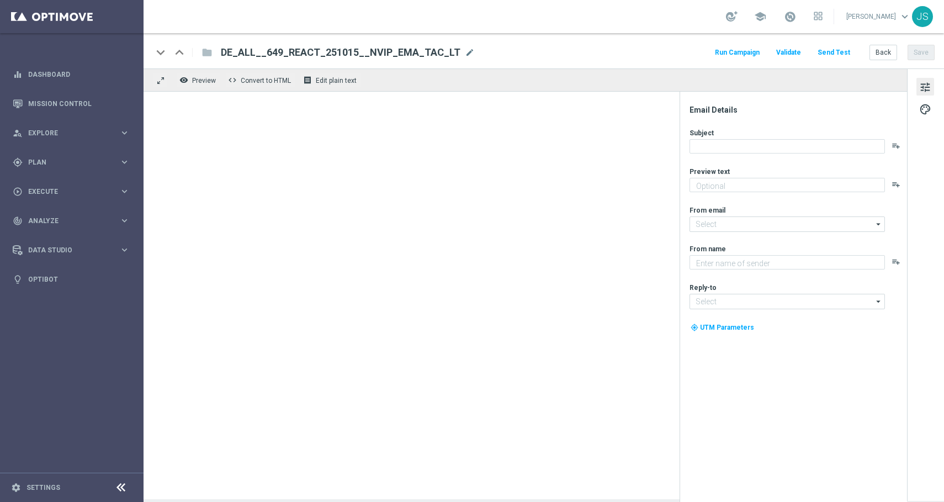
type textarea "LOTTO 6aus49 mit S77 & S6 zum Sparpreis."
type textarea "Lottoland"
type input "[EMAIL_ADDRESS][DOMAIN_NAME]"
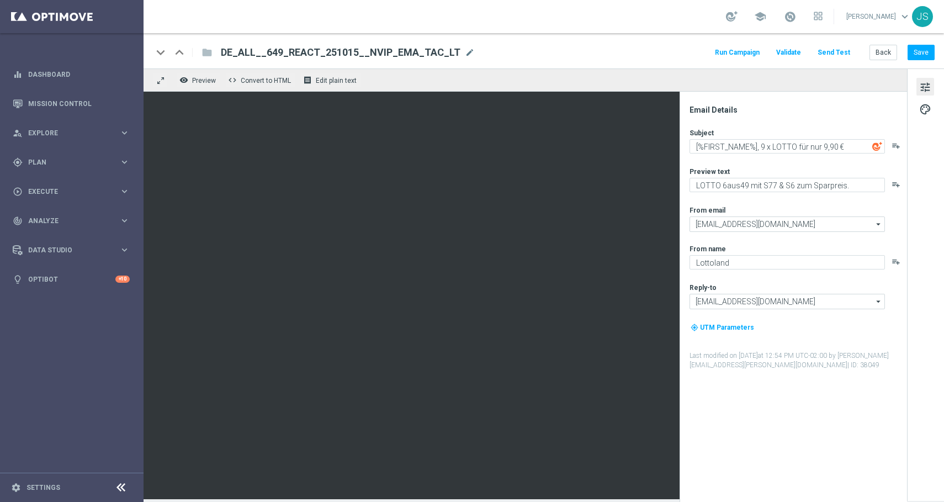
click at [926, 81] on span "tune" at bounding box center [925, 87] width 12 height 14
click at [926, 104] on span "palette" at bounding box center [925, 109] width 12 height 14
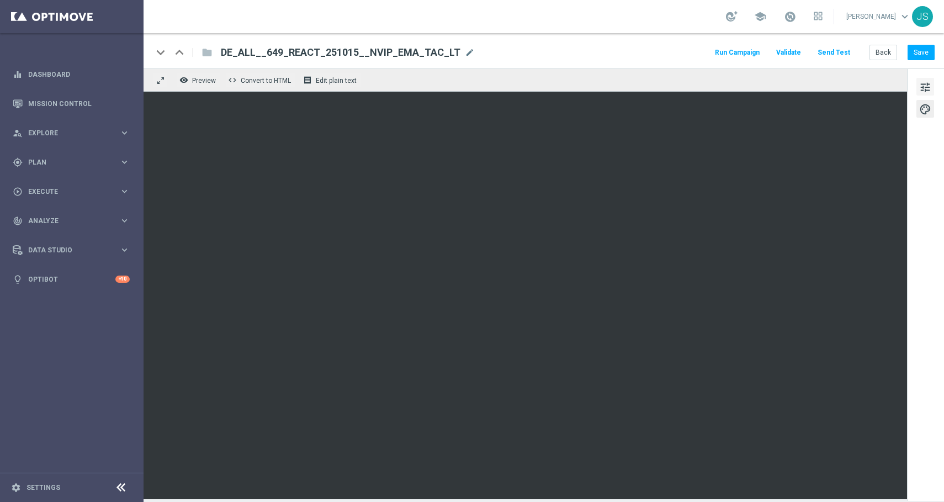
click at [924, 93] on span "tune" at bounding box center [925, 87] width 12 height 14
click at [923, 53] on button "Save" at bounding box center [920, 52] width 27 height 15
click at [923, 50] on button "Save" at bounding box center [920, 52] width 27 height 15
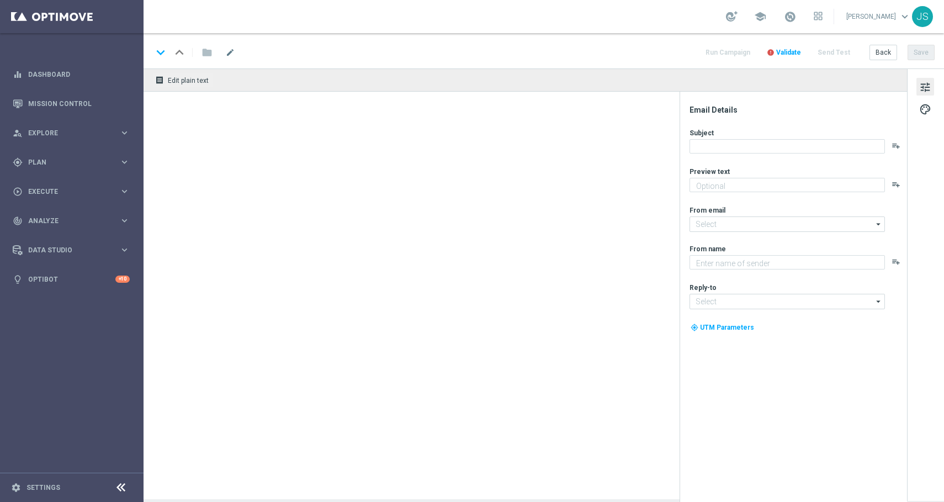
type textarea "LOTTO 6aus49 mit S77 & S6 zum Sparpreis."
type textarea "Lottoland"
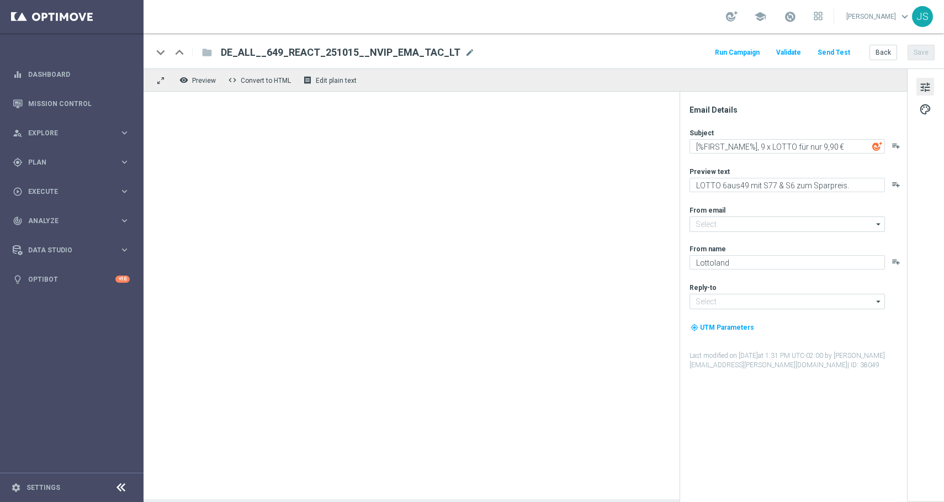
type input "[EMAIL_ADDRESS][DOMAIN_NAME]"
